Goal: Task Accomplishment & Management: Manage account settings

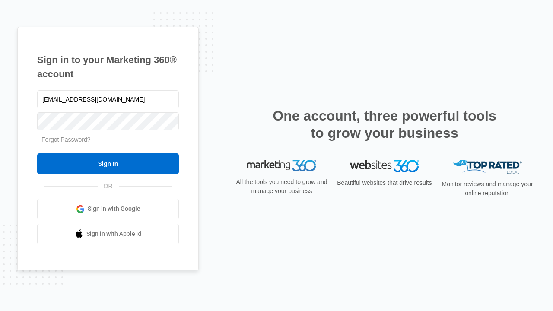
type input "[EMAIL_ADDRESS][DOMAIN_NAME]"
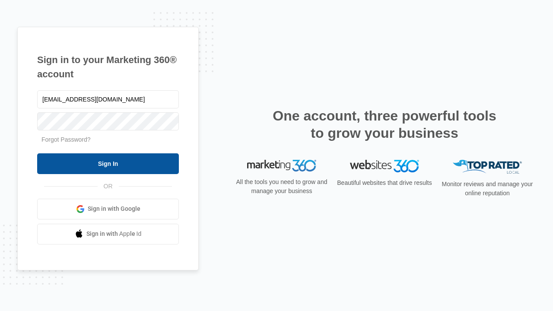
click at [108, 163] on input "Sign In" at bounding box center [108, 163] width 142 height 21
